Goal: Find specific page/section: Find specific page/section

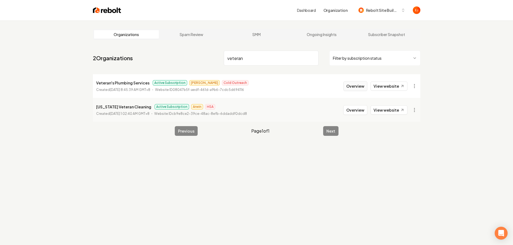
type input "veteran"
click at [359, 84] on button "Overview" at bounding box center [356, 86] width 24 height 10
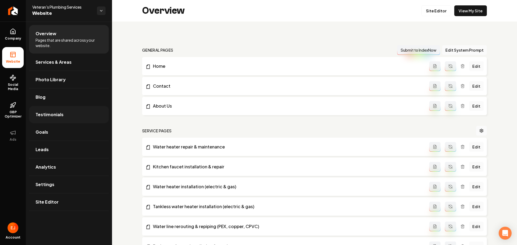
click at [65, 119] on link "Testimonials" at bounding box center [69, 114] width 80 height 17
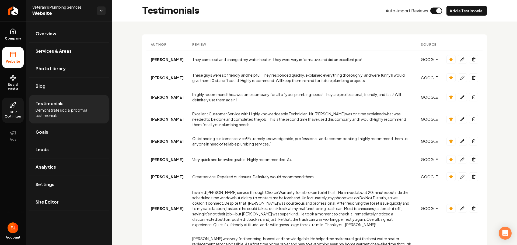
click at [12, 108] on icon at bounding box center [13, 105] width 6 height 6
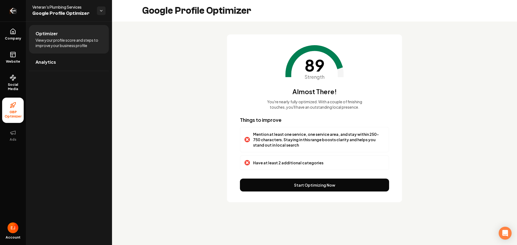
click at [16, 14] on icon "Return to dashboard" at bounding box center [13, 10] width 9 height 9
